Goal: Task Accomplishment & Management: Complete application form

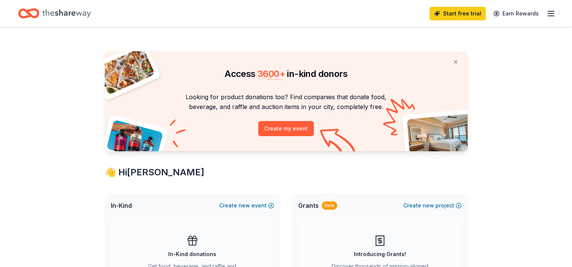
click at [550, 14] on line "button" at bounding box center [550, 14] width 6 height 0
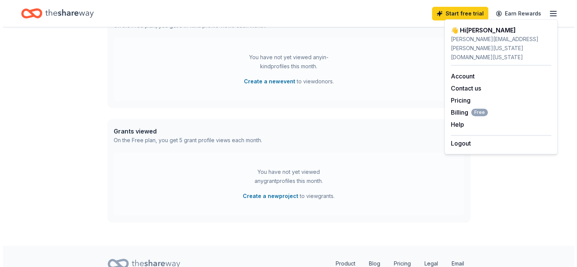
scroll to position [370, 0]
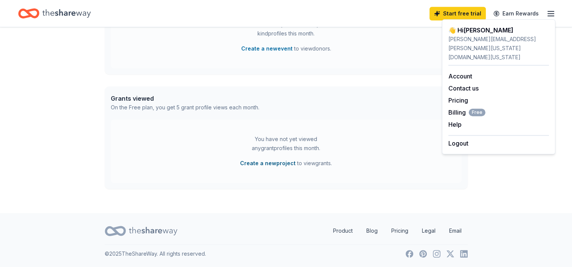
click at [267, 164] on button "Create a new project" at bounding box center [268, 163] width 56 height 9
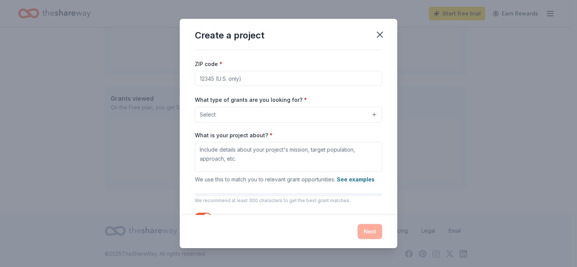
scroll to position [0, 0]
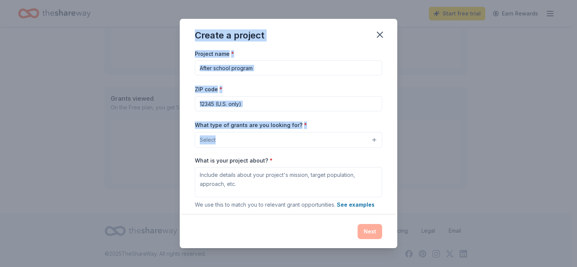
drag, startPoint x: 195, startPoint y: 34, endPoint x: 372, endPoint y: 172, distance: 224.6
click at [372, 172] on div "Create a project Project name * ZIP code * What type of grants are you looking …" at bounding box center [289, 134] width 218 height 230
copy div "Create a project Project name * ZIP code * What type of grants are you looking …"
click at [188, 68] on div "Project name * ZIP code * What type of grants are you looking for? * Select Wha…" at bounding box center [289, 132] width 218 height 166
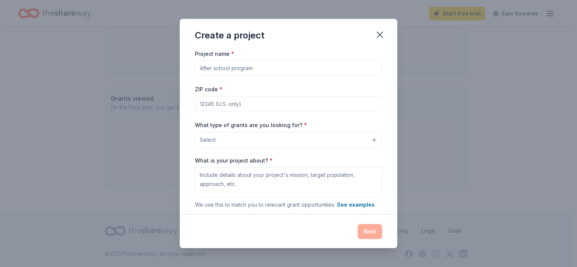
click at [275, 66] on input "Project name *" at bounding box center [288, 67] width 187 height 15
paste input "Kingian Public Community Outreach Projects"
type input "Kingian Public Community Outreach Projects"
click at [267, 104] on input "ZIP code *" at bounding box center [288, 103] width 187 height 15
type input "72201"
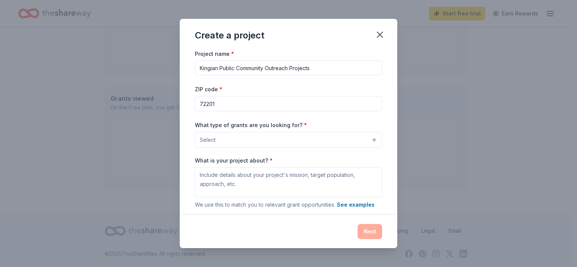
click at [257, 140] on button "Select" at bounding box center [288, 140] width 187 height 16
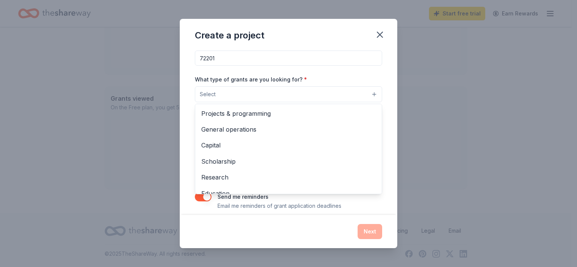
scroll to position [53, 0]
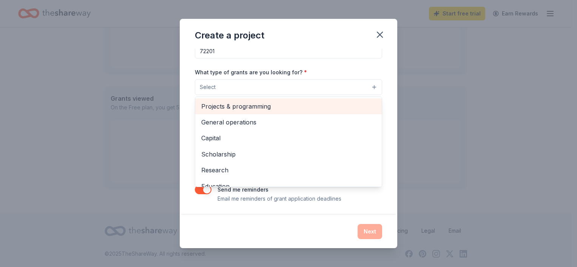
click at [212, 107] on span "Projects & programming" at bounding box center [288, 107] width 175 height 10
click at [224, 103] on span "General operations" at bounding box center [288, 107] width 175 height 10
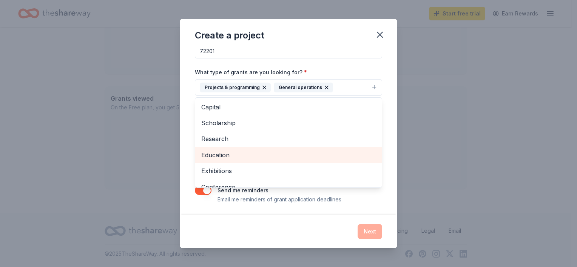
click at [219, 157] on span "Education" at bounding box center [288, 155] width 175 height 10
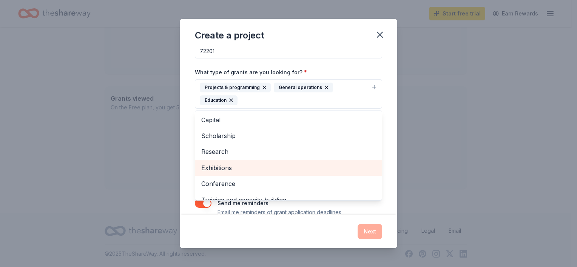
click at [215, 167] on span "Exhibitions" at bounding box center [288, 168] width 175 height 10
click at [214, 169] on span "Conference" at bounding box center [288, 168] width 175 height 10
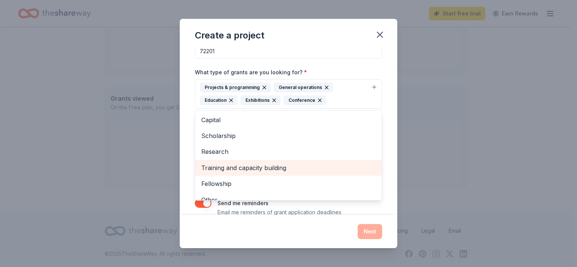
click at [215, 171] on span "Training and capacity building" at bounding box center [288, 168] width 175 height 10
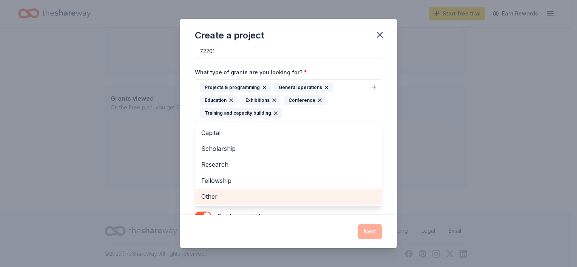
click at [211, 198] on span "Other" at bounding box center [288, 197] width 175 height 10
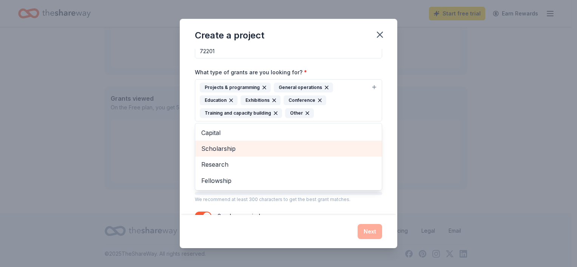
click at [216, 147] on span "Scholarship" at bounding box center [288, 149] width 175 height 10
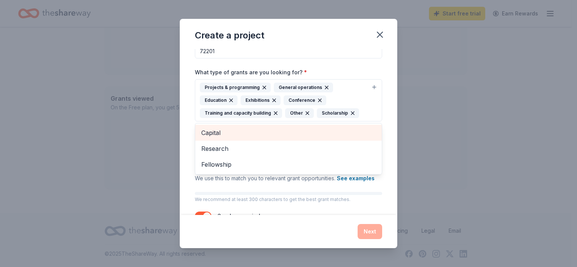
click at [215, 130] on span "Capital" at bounding box center [288, 133] width 175 height 10
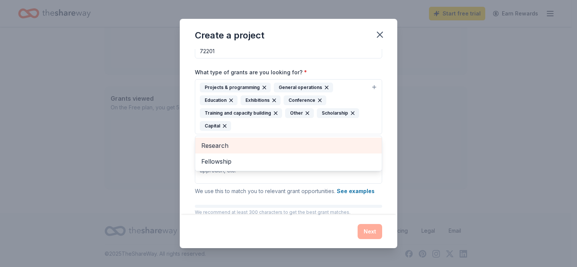
click at [214, 144] on span "Research" at bounding box center [288, 146] width 175 height 10
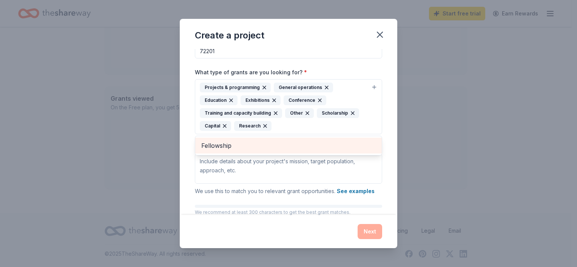
click at [215, 147] on span "Fellowship" at bounding box center [288, 146] width 175 height 10
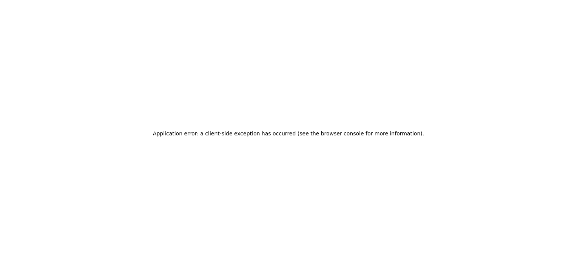
scroll to position [0, 0]
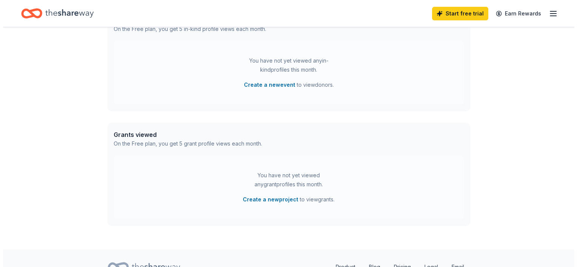
scroll to position [370, 0]
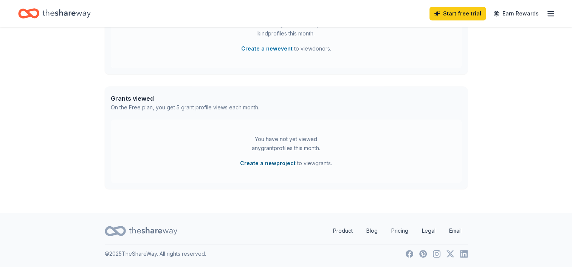
click at [263, 161] on button "Create a new project" at bounding box center [268, 163] width 56 height 9
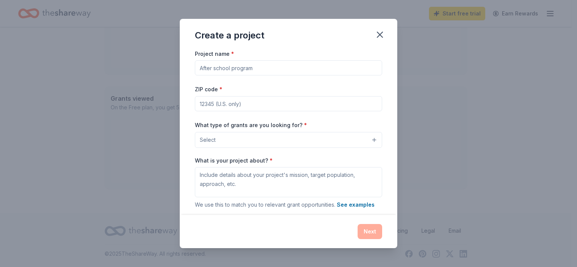
click at [243, 71] on input "Project name *" at bounding box center [288, 67] width 187 height 15
paste input "Kingian Public Community Outreach Projects"
type input "Kingian Public Community Outreach Projects"
click at [242, 106] on input "ZIP code *" at bounding box center [288, 103] width 187 height 15
type input "72201"
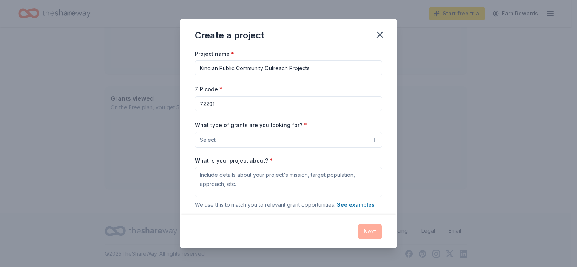
click at [243, 138] on button "Select" at bounding box center [288, 140] width 187 height 16
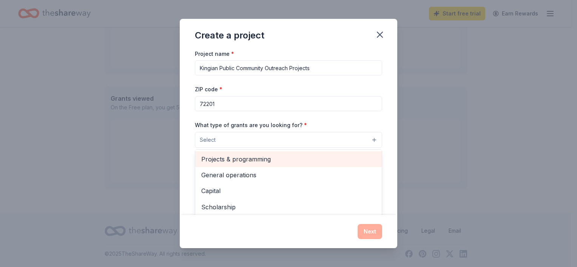
click at [250, 159] on span "Projects & programming" at bounding box center [288, 159] width 175 height 10
click at [247, 162] on span "General operations" at bounding box center [288, 160] width 175 height 10
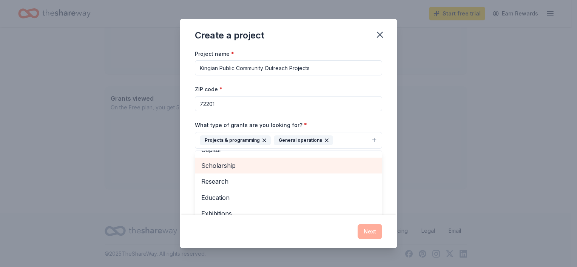
scroll to position [38, 0]
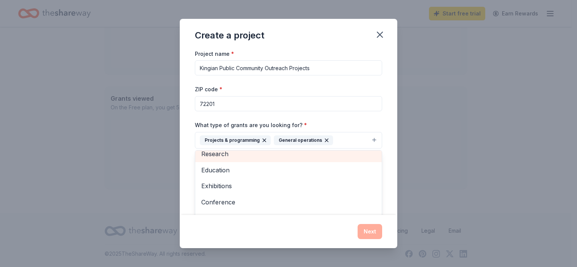
click at [222, 156] on span "Research" at bounding box center [288, 154] width 175 height 10
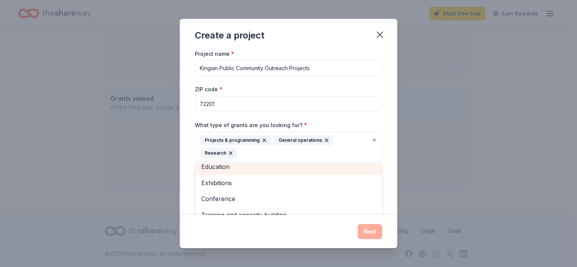
scroll to position [17, 0]
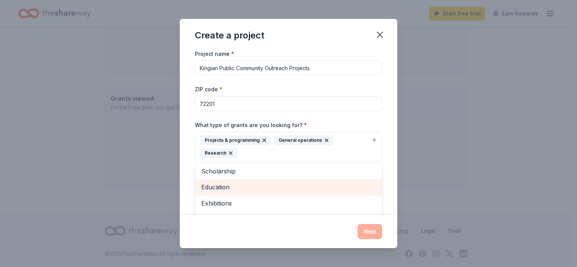
click at [216, 190] on span "Education" at bounding box center [288, 187] width 175 height 10
click at [216, 190] on span "Exhibitions" at bounding box center [288, 187] width 175 height 10
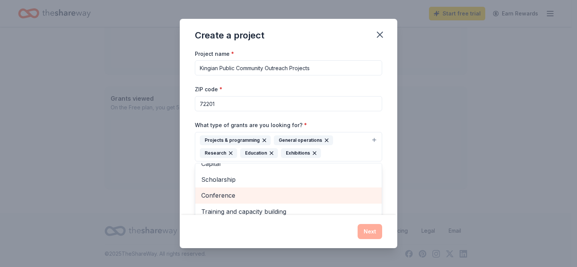
click at [218, 196] on span "Conference" at bounding box center [288, 196] width 175 height 10
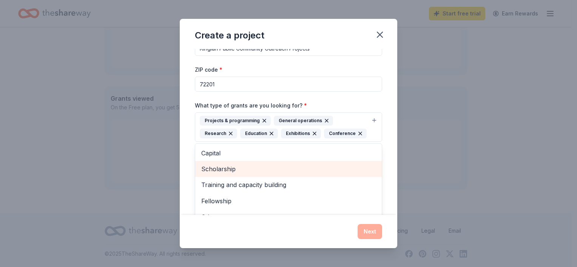
scroll to position [76, 0]
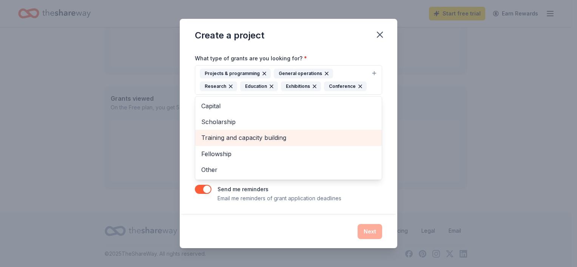
click at [221, 143] on span "Training and capacity building" at bounding box center [288, 138] width 175 height 10
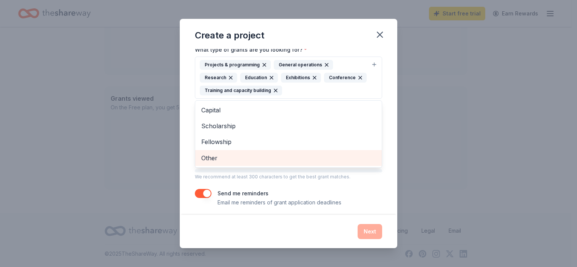
click at [216, 158] on span "Other" at bounding box center [288, 158] width 175 height 10
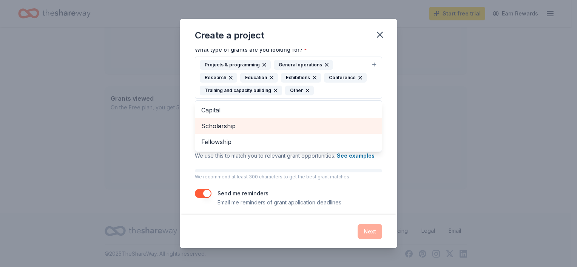
click at [215, 127] on span "Scholarship" at bounding box center [288, 126] width 175 height 10
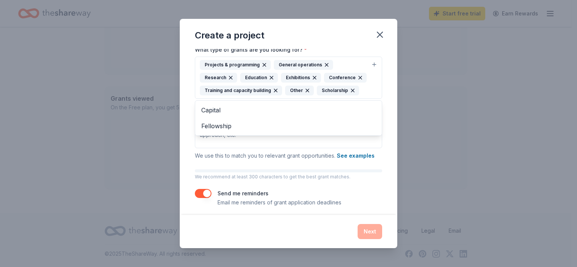
click at [188, 125] on div "Project name * Kingian Public Community Outreach Projects ZIP code * 72201 What…" at bounding box center [289, 132] width 218 height 166
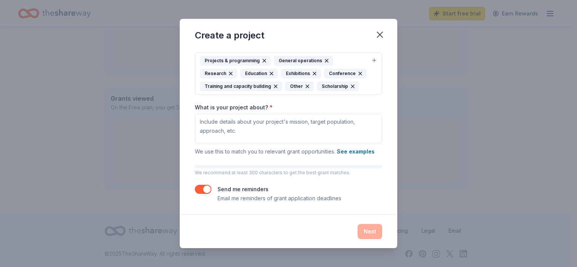
scroll to position [92, 0]
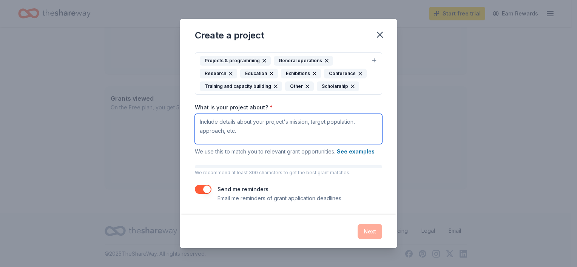
click at [245, 128] on textarea "What is your project about? *" at bounding box center [288, 129] width 187 height 30
paste textarea "The Kingian Public Community Outreach Projects are a year-round initiative by t…"
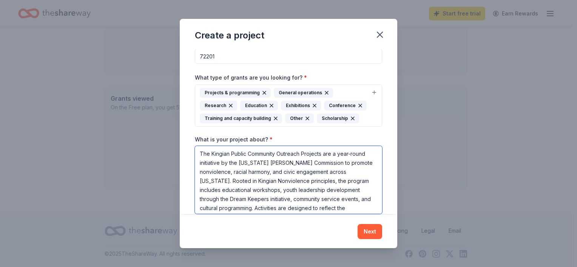
scroll to position [0, 0]
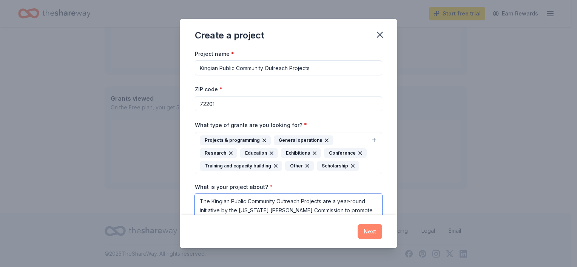
type textarea "The Kingian Public Community Outreach Projects are a year-round initiative by t…"
click at [367, 234] on button "Next" at bounding box center [370, 231] width 25 height 15
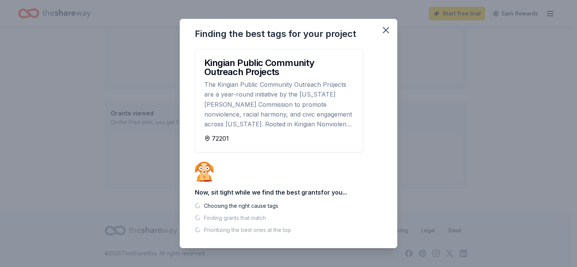
scroll to position [355, 0]
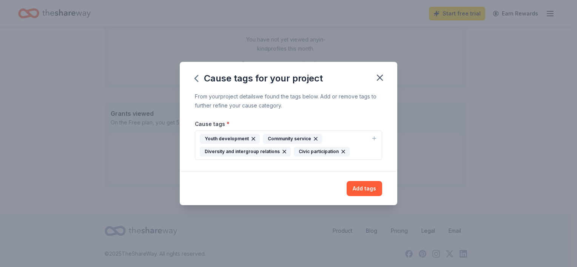
click at [283, 153] on icon "button" at bounding box center [284, 151] width 3 height 3
click at [287, 151] on div "Youth development Community service Civic participation" at bounding box center [284, 145] width 168 height 23
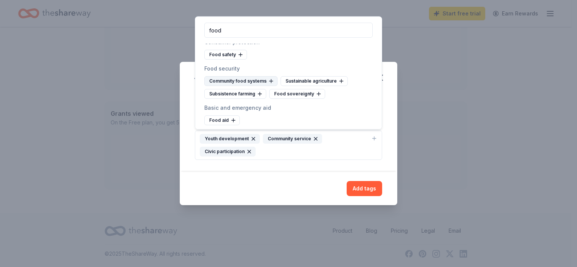
scroll to position [6, 0]
click at [222, 118] on div "Food aid" at bounding box center [222, 119] width 36 height 10
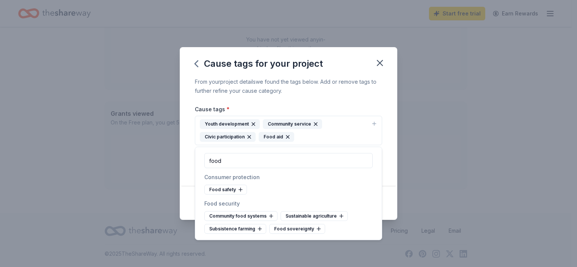
scroll to position [0, 0]
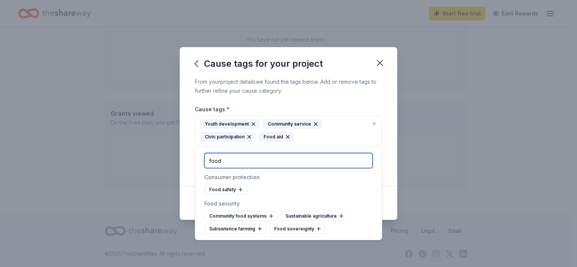
drag, startPoint x: 218, startPoint y: 161, endPoint x: 202, endPoint y: 161, distance: 15.5
click at [202, 161] on div "food" at bounding box center [288, 160] width 187 height 27
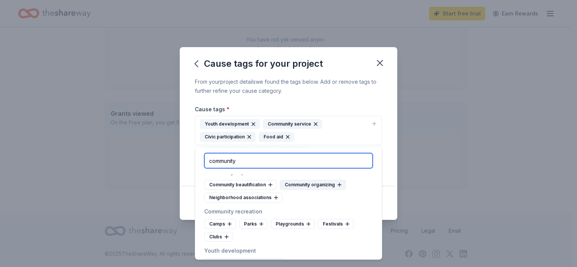
scroll to position [150, 0]
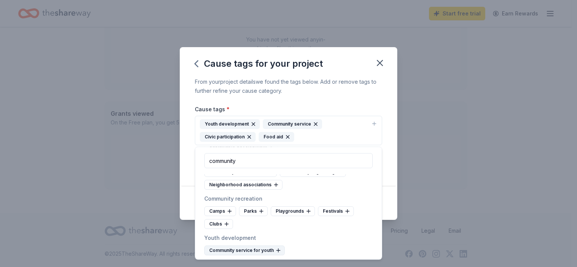
click at [243, 250] on div "Community service for youth" at bounding box center [244, 251] width 80 height 10
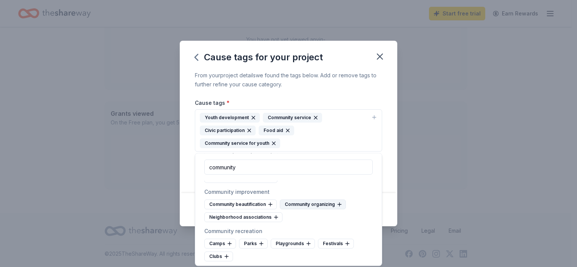
click at [305, 204] on div "Community organizing" at bounding box center [313, 205] width 66 height 10
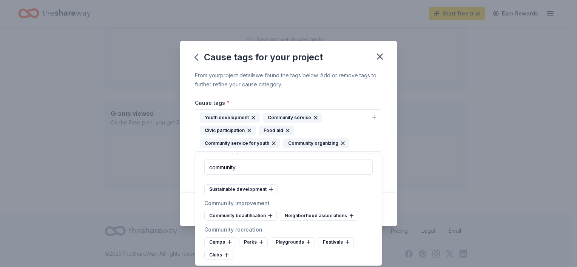
scroll to position [111, 0]
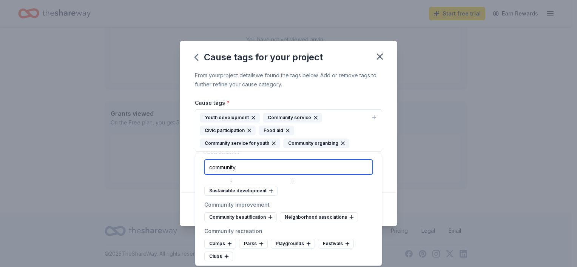
drag, startPoint x: 275, startPoint y: 166, endPoint x: 190, endPoint y: 171, distance: 84.7
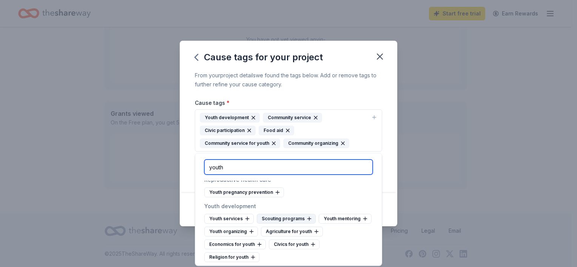
scroll to position [5, 0]
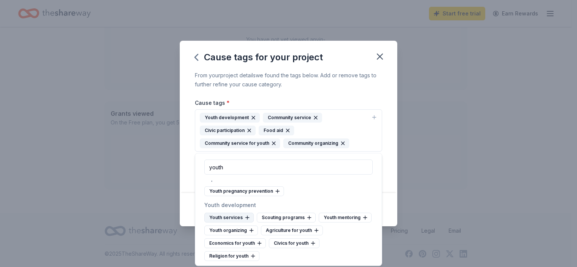
click at [236, 219] on div "Youth services" at bounding box center [228, 218] width 49 height 10
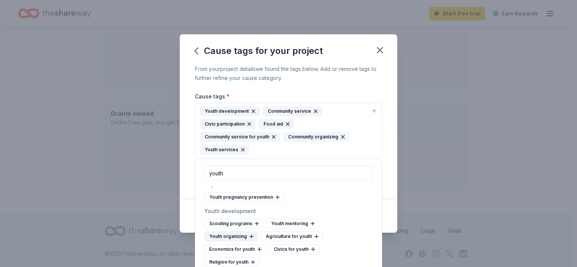
click at [237, 237] on div "Youth organizing" at bounding box center [231, 237] width 54 height 10
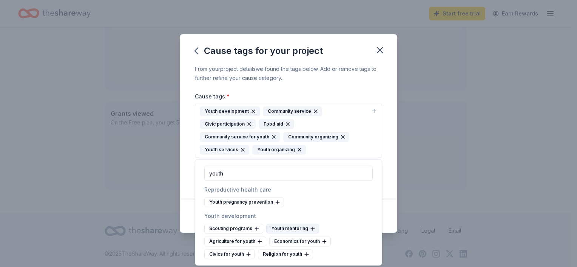
click at [295, 226] on div "Youth mentoring" at bounding box center [292, 229] width 53 height 10
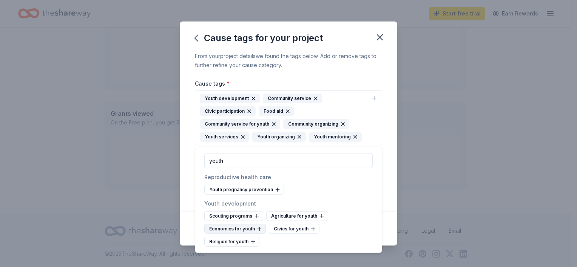
click at [243, 228] on div "Economics for youth" at bounding box center [235, 229] width 62 height 10
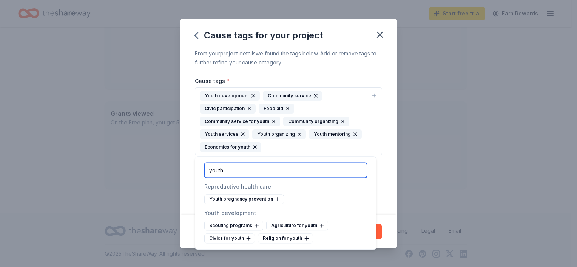
drag, startPoint x: 241, startPoint y: 169, endPoint x: 189, endPoint y: 170, distance: 51.8
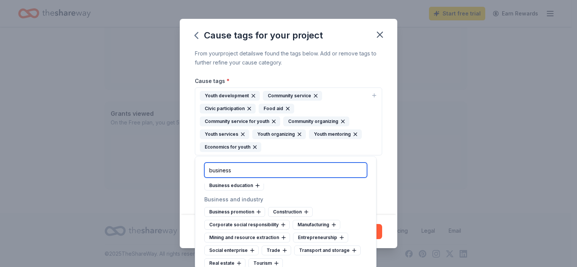
scroll to position [18, 0]
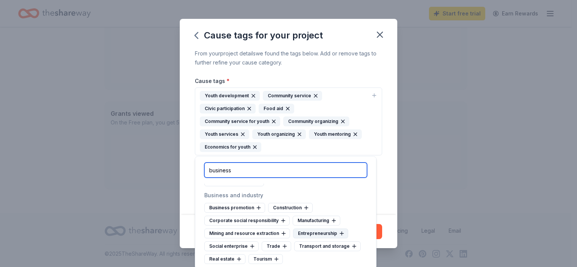
type input "business"
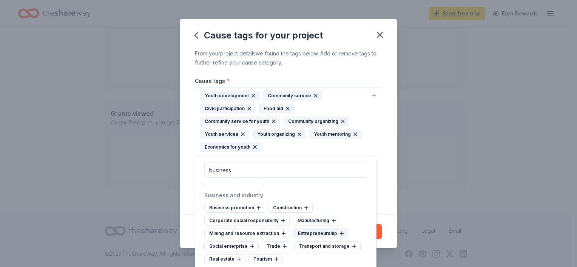
click at [322, 234] on div "Entrepreneurship" at bounding box center [320, 234] width 55 height 10
click at [226, 258] on div "Tourism" at bounding box center [221, 260] width 34 height 10
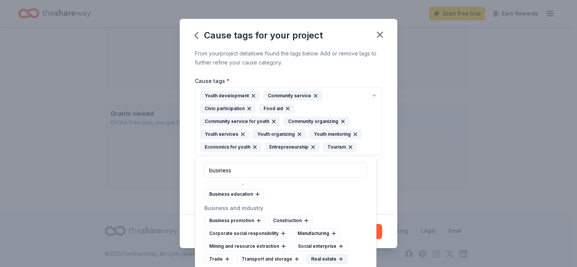
click at [320, 259] on div "Real estate" at bounding box center [326, 260] width 41 height 10
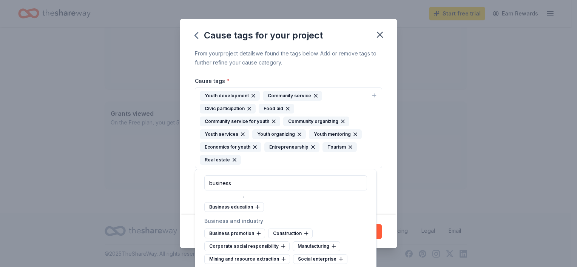
click at [381, 145] on div "From your project details we found the tags below. Add or remove tags to furthe…" at bounding box center [289, 132] width 218 height 166
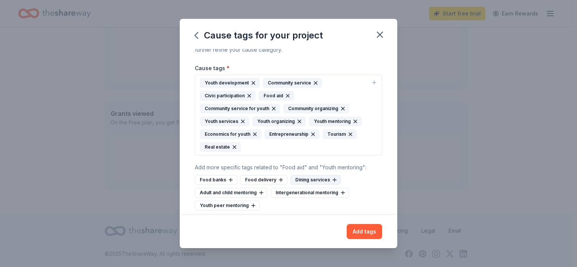
scroll to position [19, 0]
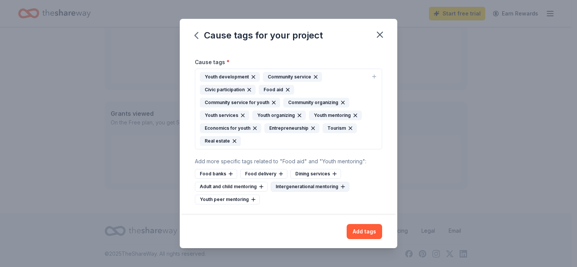
click at [320, 184] on div "Intergenerational mentoring" at bounding box center [310, 187] width 79 height 10
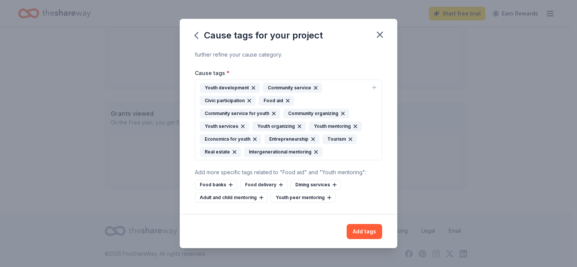
scroll to position [6, 0]
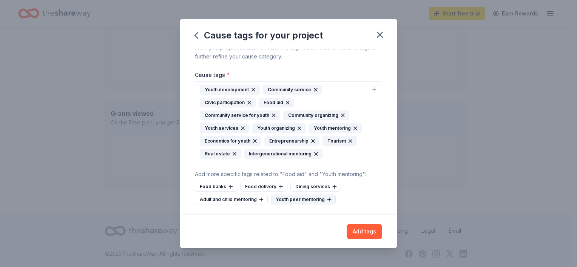
click at [290, 199] on div "Youth peer mentoring" at bounding box center [303, 200] width 65 height 10
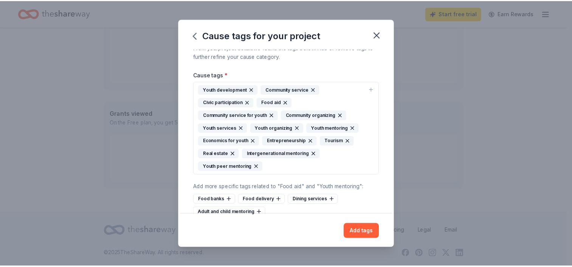
scroll to position [19, 0]
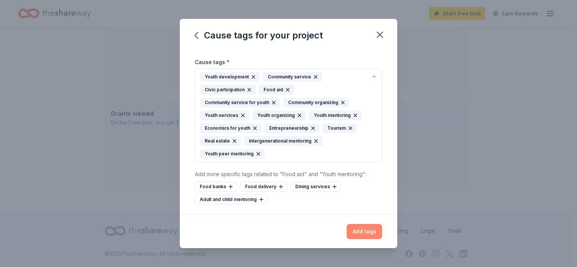
click at [363, 233] on button "Add tags" at bounding box center [365, 231] width 36 height 15
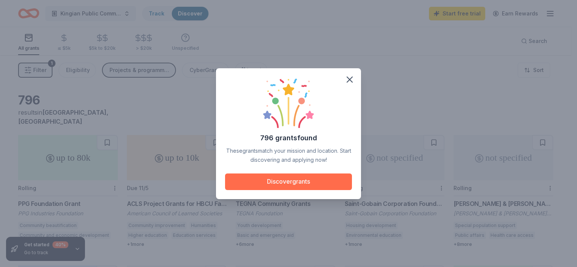
click at [283, 183] on button "Discover grants" at bounding box center [288, 182] width 127 height 17
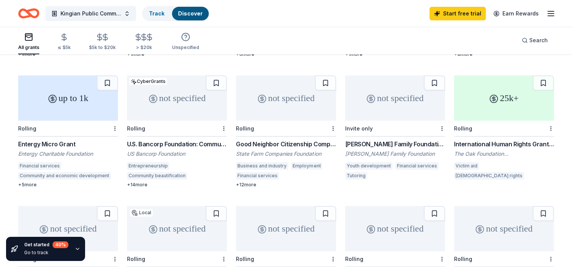
scroll to position [200, 0]
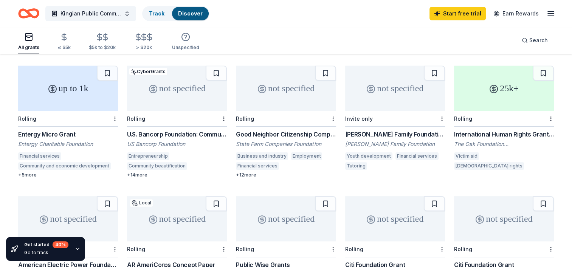
click at [198, 130] on div "U.S. Bancorp Foundation: Community Possible Grant Program" at bounding box center [177, 134] width 100 height 9
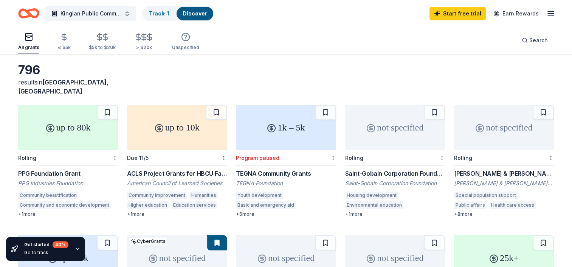
scroll to position [0, 0]
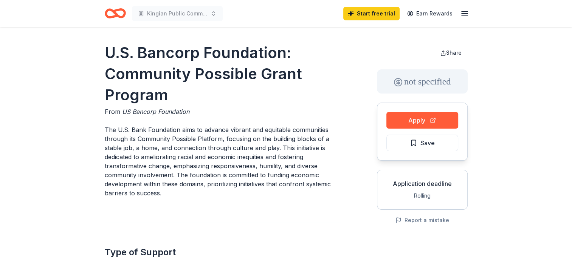
click at [412, 144] on span "Save" at bounding box center [421, 143] width 25 height 10
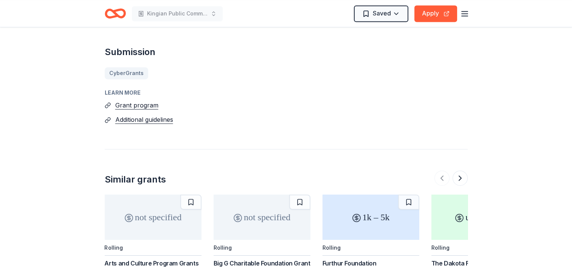
scroll to position [1071, 0]
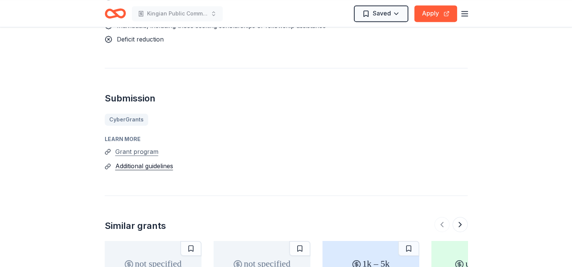
click at [131, 153] on button "Grant program" at bounding box center [136, 152] width 43 height 10
click at [142, 166] on button "Additional guidelines" at bounding box center [144, 166] width 58 height 10
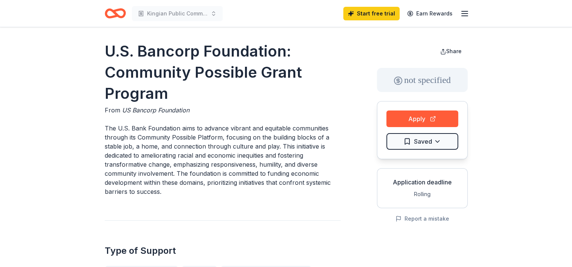
scroll to position [0, 0]
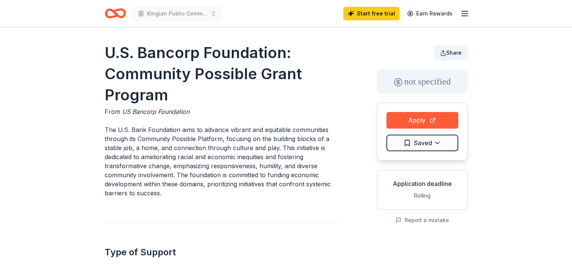
click at [446, 54] on span "Share" at bounding box center [453, 52] width 15 height 6
click at [105, 54] on h1 "U.S. Bancorp Foundation: Community Possible Grant Program" at bounding box center [223, 73] width 236 height 63
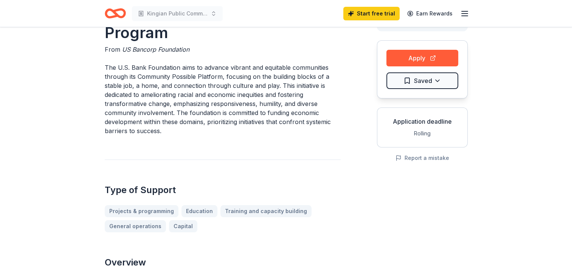
scroll to position [76, 0]
